Goal: Task Accomplishment & Management: Use online tool/utility

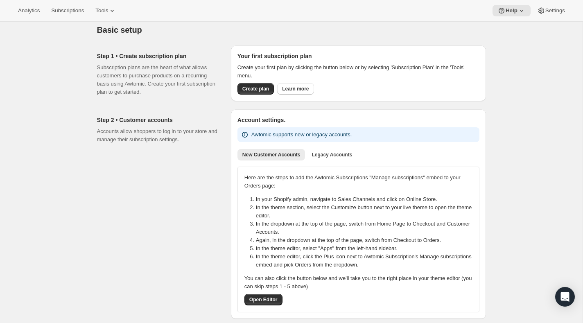
scroll to position [23, 0]
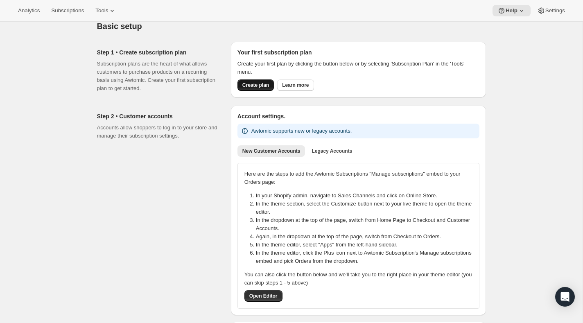
click at [261, 83] on span "Create plan" at bounding box center [255, 85] width 27 height 7
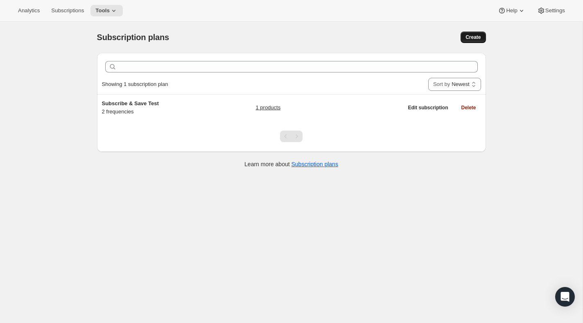
click at [476, 38] on span "Create" at bounding box center [472, 37] width 15 height 7
select select "WEEK"
select select "MONTH"
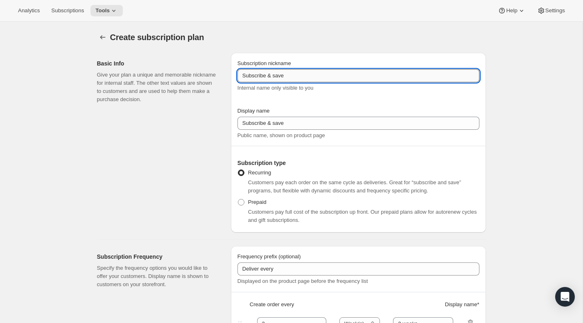
click at [284, 75] on input "Subscribe & save" at bounding box center [358, 75] width 242 height 13
type input "The Release Series"
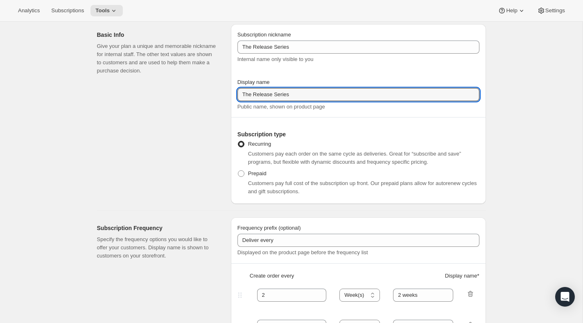
scroll to position [31, 0]
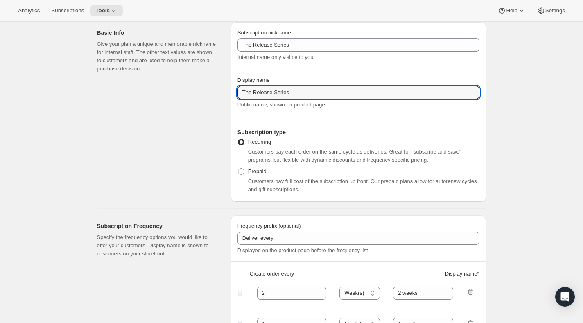
type input "The Release Series"
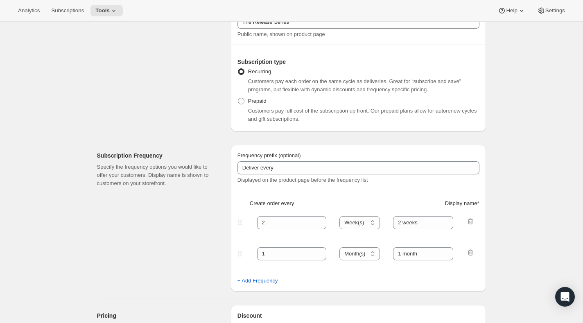
scroll to position [176, 0]
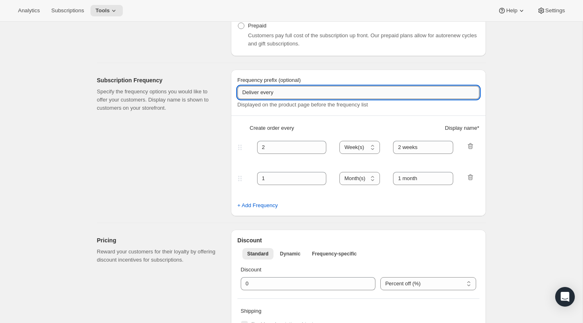
click at [285, 94] on input "Deliver every" at bounding box center [358, 92] width 242 height 13
click at [469, 148] on icon "button" at bounding box center [470, 146] width 8 height 8
type input "1"
select select "MONTH"
type input "1 month"
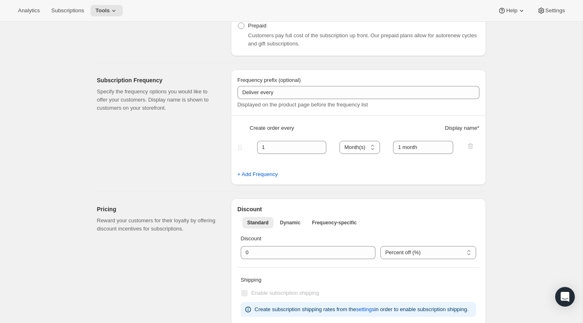
click at [469, 145] on div at bounding box center [470, 147] width 8 height 11
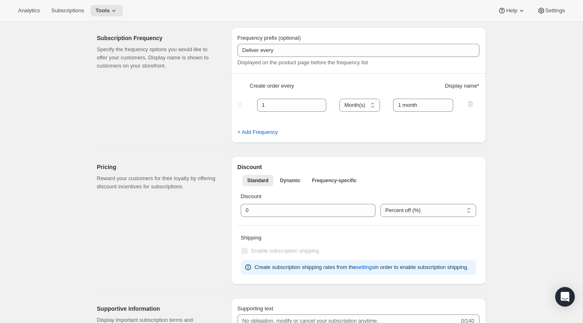
scroll to position [306, 0]
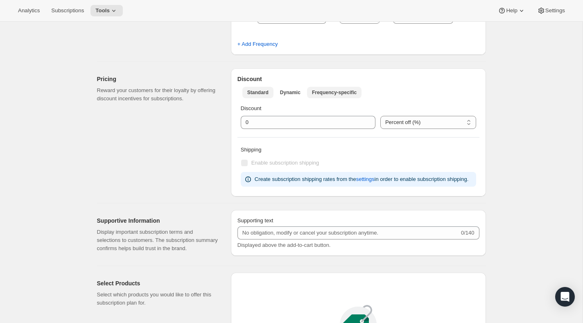
click at [324, 91] on span "Frequency-specific" at bounding box center [334, 92] width 45 height 7
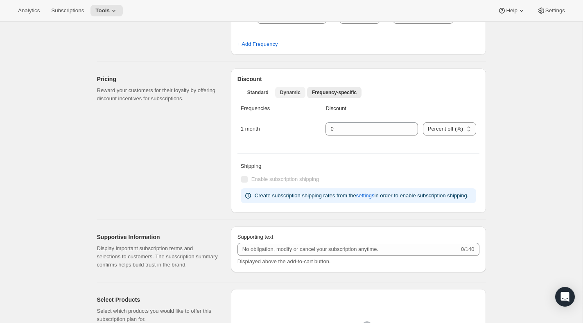
click at [291, 90] on span "Dynamic" at bounding box center [290, 92] width 20 height 7
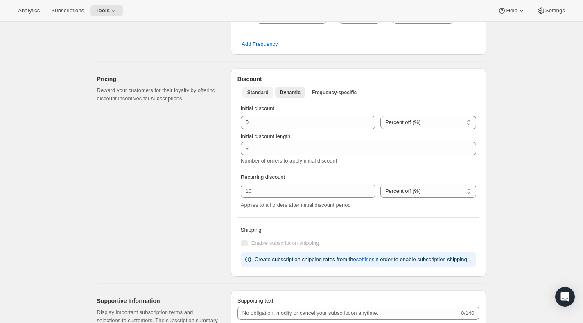
click at [264, 90] on span "Standard" at bounding box center [257, 92] width 21 height 7
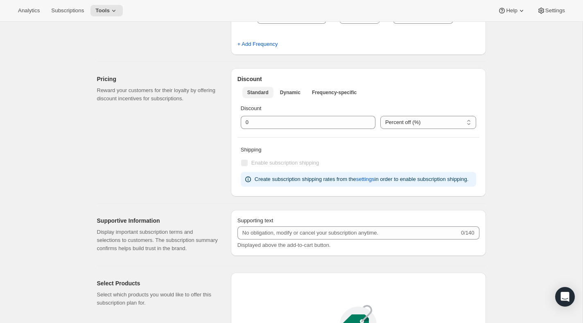
scroll to position [370, 0]
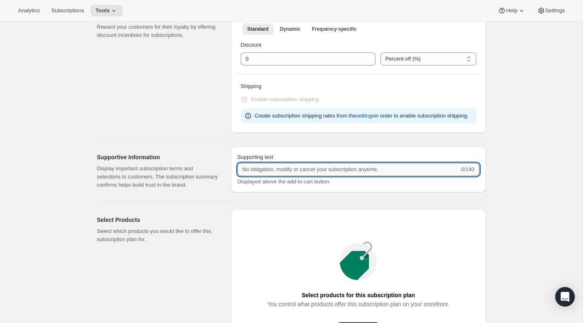
click at [315, 176] on input "Supporting text" at bounding box center [348, 169] width 222 height 13
paste input "Choose how many bottles you want of the Napa Valley Release​, Alexander Valley …"
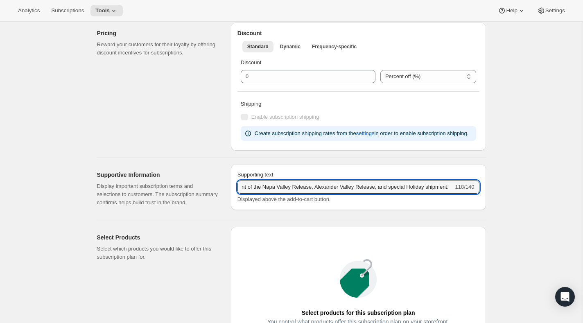
scroll to position [354, 0]
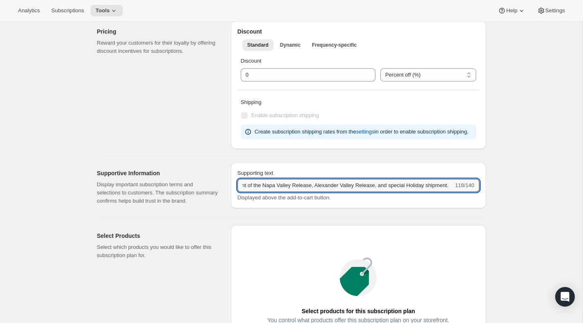
type input "Choose how many bottles you want of the Napa Valley Release​, Alexander Valley …"
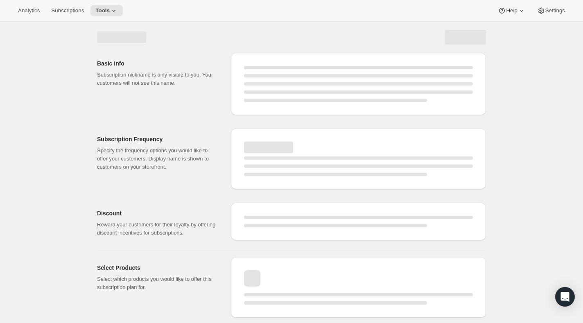
scroll to position [0, 0]
select select "WEEK"
select select "MONTH"
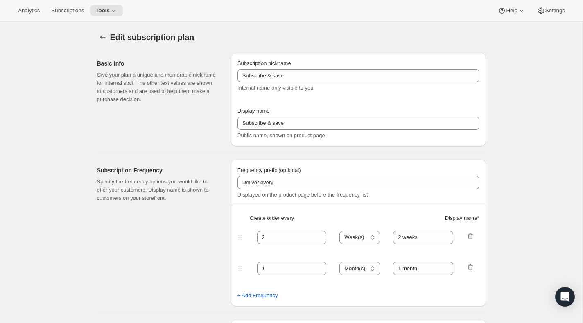
type input "The Release Series"
type input "1"
select select "MONTH"
type input "1 month"
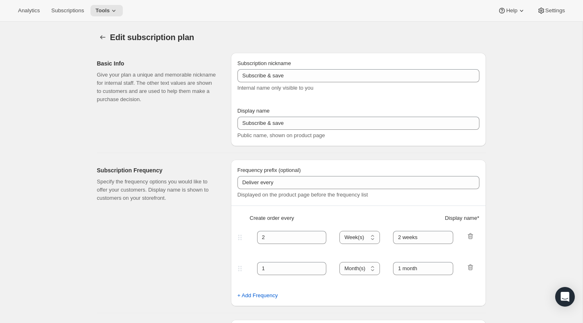
type input "Choose how many bottles you want of the Napa Valley Release​, Alexander Valley …"
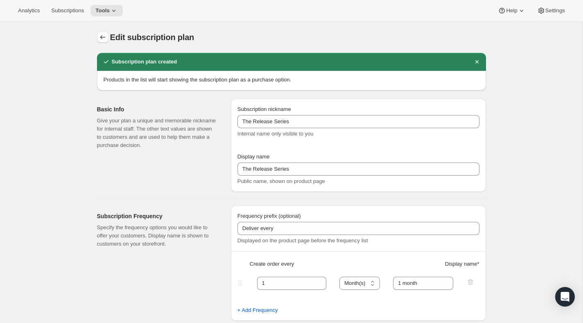
click at [102, 36] on icon "Subscription plans" at bounding box center [103, 37] width 8 height 8
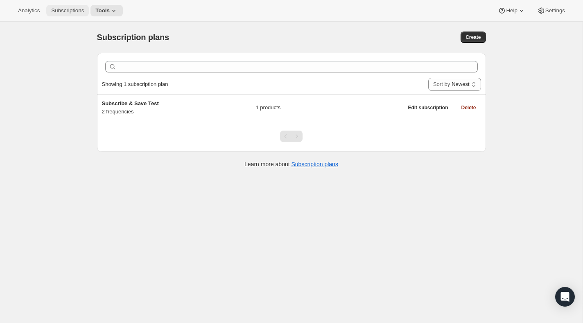
click at [70, 12] on span "Subscriptions" at bounding box center [67, 10] width 33 height 7
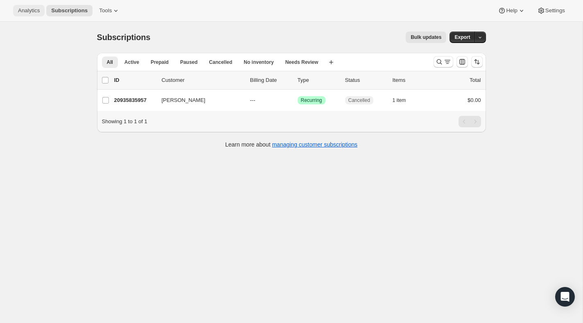
click at [35, 9] on span "Analytics" at bounding box center [29, 10] width 22 height 7
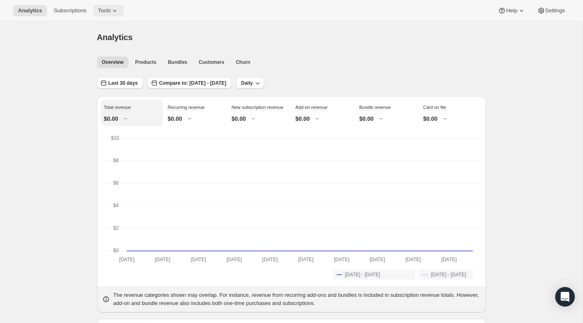
click at [110, 10] on span "Tools" at bounding box center [104, 10] width 13 height 7
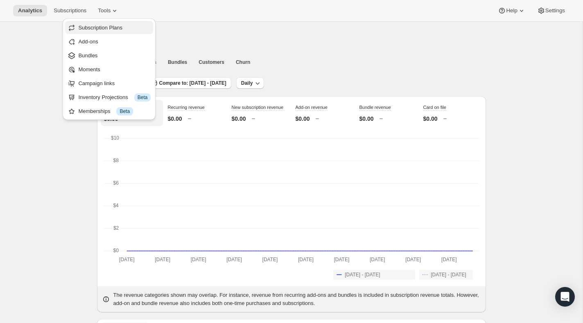
click at [111, 28] on span "Subscription Plans" at bounding box center [100, 28] width 44 height 6
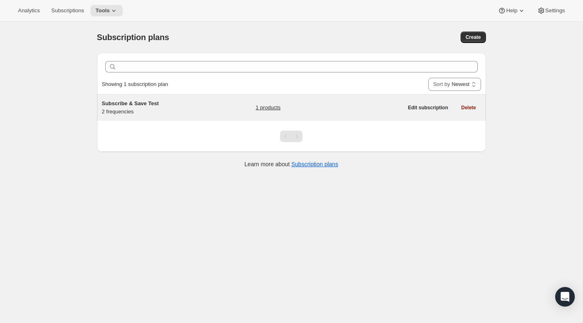
click at [259, 107] on link "1 products" at bounding box center [267, 108] width 25 height 8
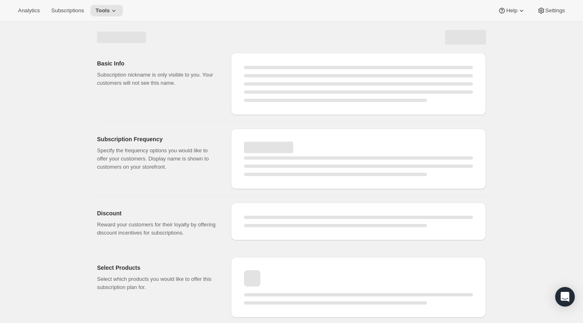
select select "WEEK"
select select "MONTH"
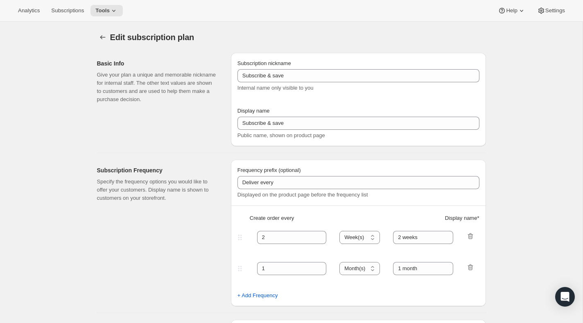
type input "Subscribe & Save Test"
type input "100"
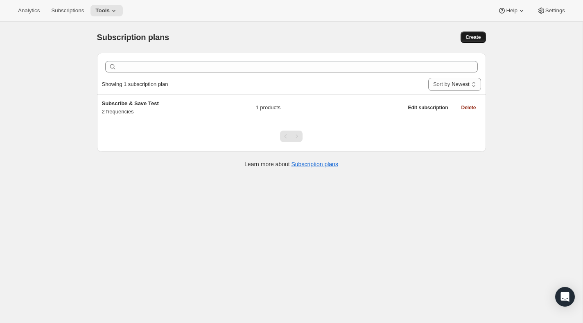
click at [470, 42] on button "Create" at bounding box center [472, 37] width 25 height 11
select select "WEEK"
select select "MONTH"
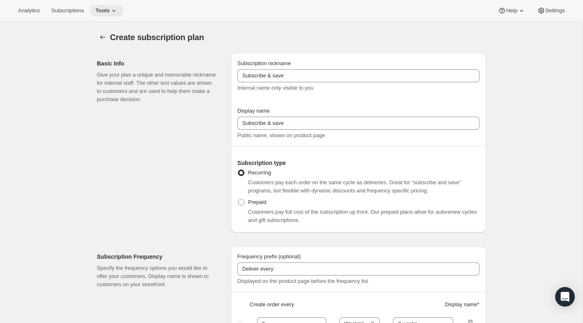
click at [115, 16] on button "Tools" at bounding box center [106, 10] width 32 height 11
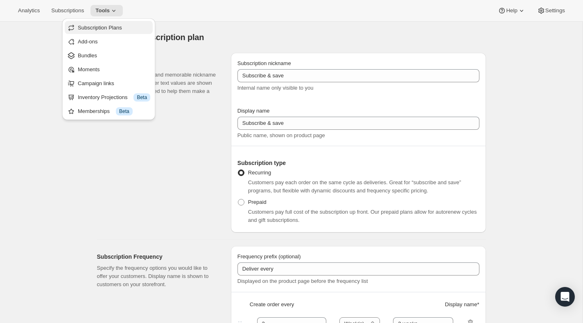
click at [106, 29] on span "Subscription Plans" at bounding box center [100, 28] width 44 height 6
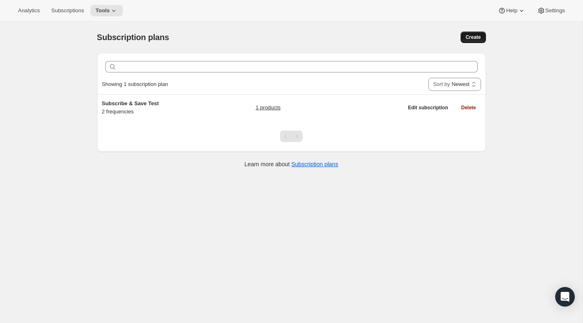
click at [466, 38] on span "Create" at bounding box center [472, 37] width 15 height 7
select select "WEEK"
select select "MONTH"
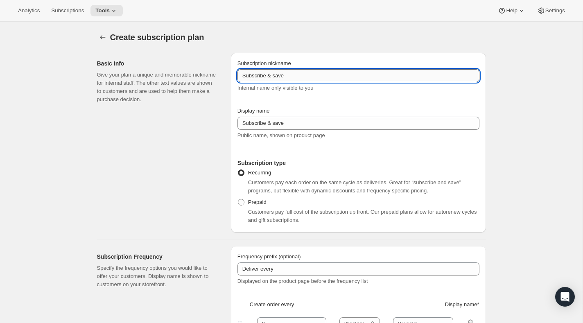
click at [265, 78] on input "Subscribe & save" at bounding box center [358, 75] width 242 height 13
type input "C"
type input "Personal Reserve"
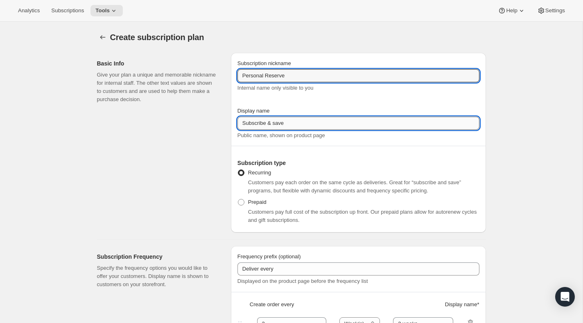
click at [315, 125] on input "Subscribe & save" at bounding box center [358, 123] width 242 height 13
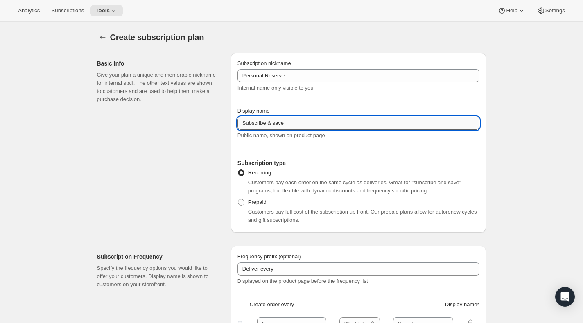
click at [315, 125] on input "Subscribe & save" at bounding box center [358, 123] width 242 height 13
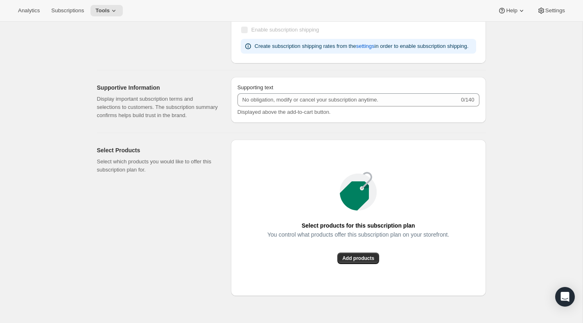
scroll to position [471, 0]
type input "Personal Reserve"
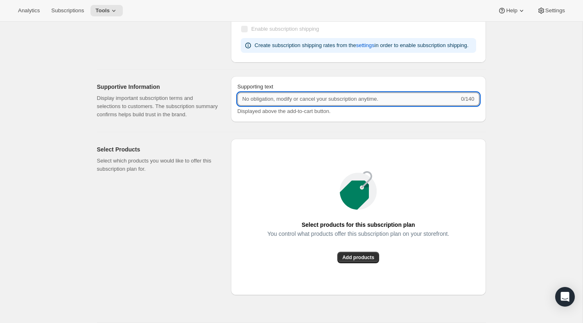
click at [297, 106] on input "Supporting text" at bounding box center [348, 98] width 222 height 13
paste input "Choose which wines you’d like, how many bottles you’d like of each, and how oft…"
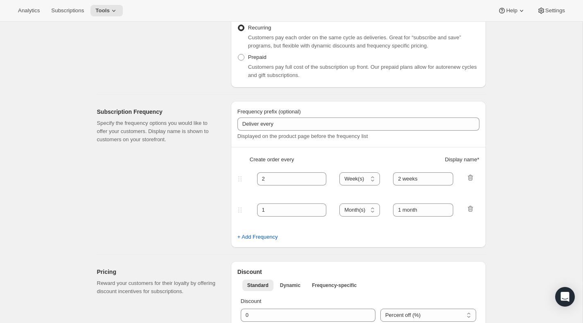
scroll to position [0, 0]
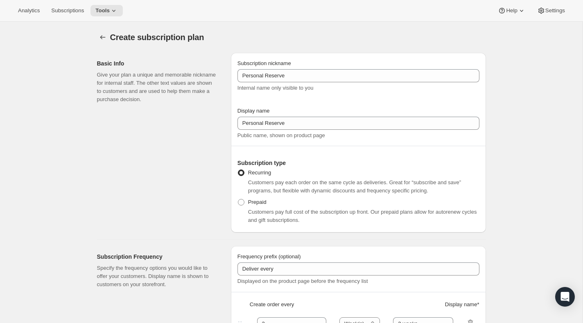
type input "Choose which wines you’d like, how many bottles you’d like of each, and how oft…"
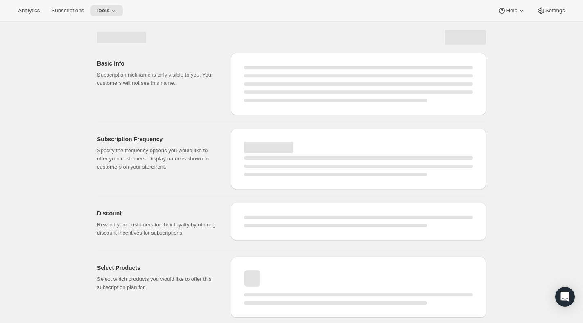
select select "WEEK"
select select "MONTH"
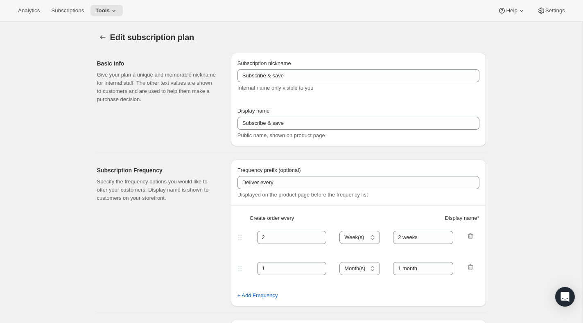
type input "Personal Reserve"
type input "Choose which wines you’d like, how many bottles you’d like of each, and how oft…"
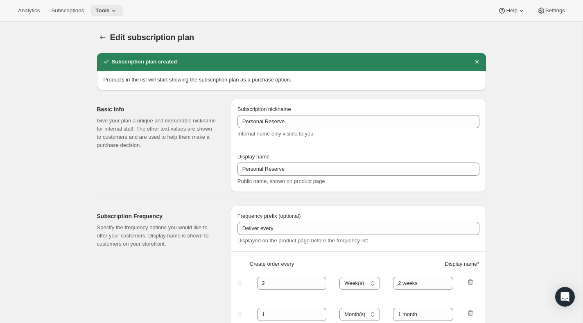
click at [110, 10] on span "Tools" at bounding box center [102, 10] width 14 height 7
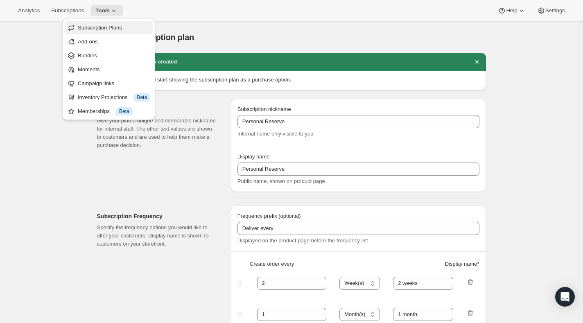
click at [104, 25] on span "Subscription Plans" at bounding box center [100, 28] width 44 height 6
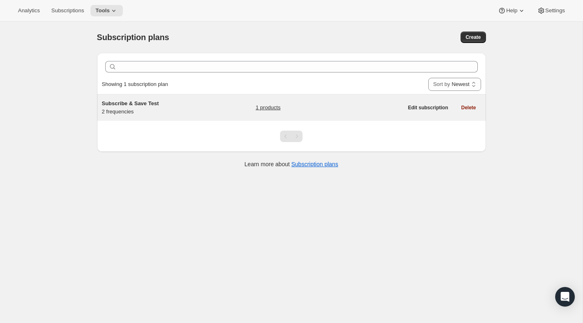
click at [119, 110] on div "Subscribe & Save Test 2 frequencies" at bounding box center [153, 107] width 102 height 16
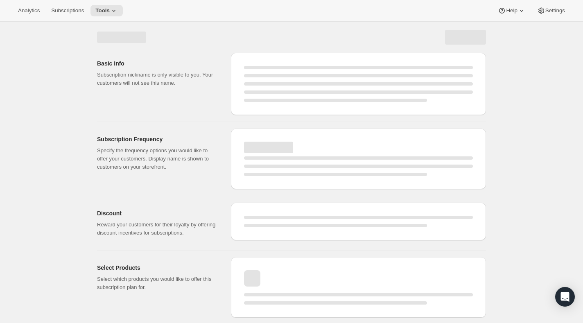
select select "WEEK"
select select "MONTH"
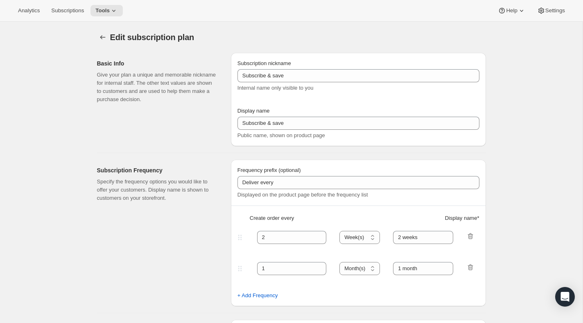
type input "Subscribe & Save Test"
type input "100"
click at [102, 36] on icon "Subscription plans" at bounding box center [103, 37] width 8 height 8
